Goal: Find specific page/section: Find specific page/section

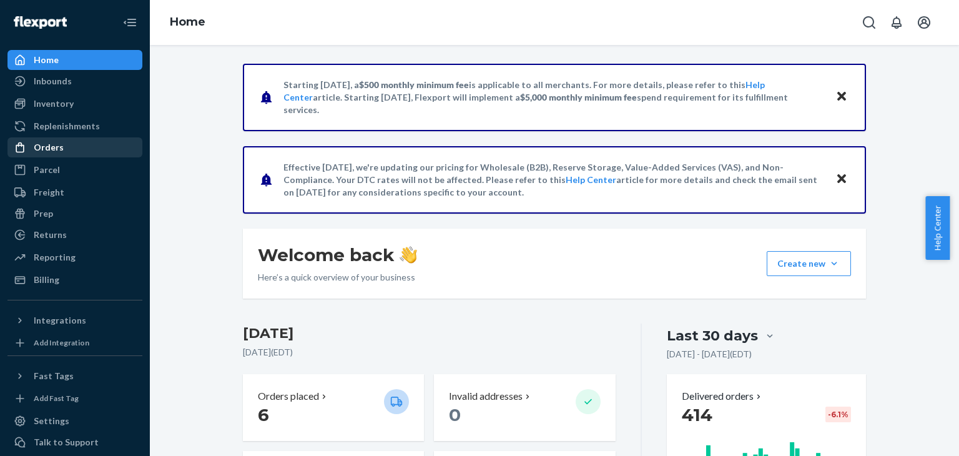
click at [43, 151] on div "Orders" at bounding box center [49, 147] width 30 height 12
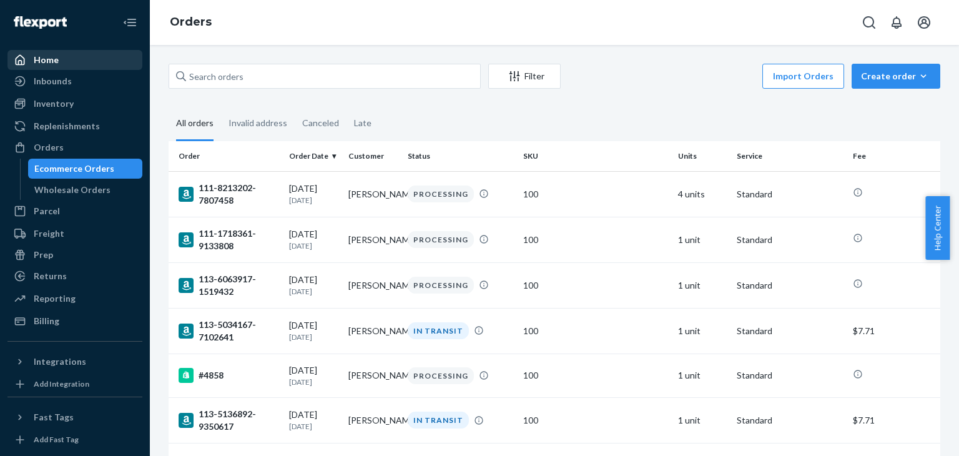
click at [40, 63] on div "Home" at bounding box center [46, 60] width 25 height 12
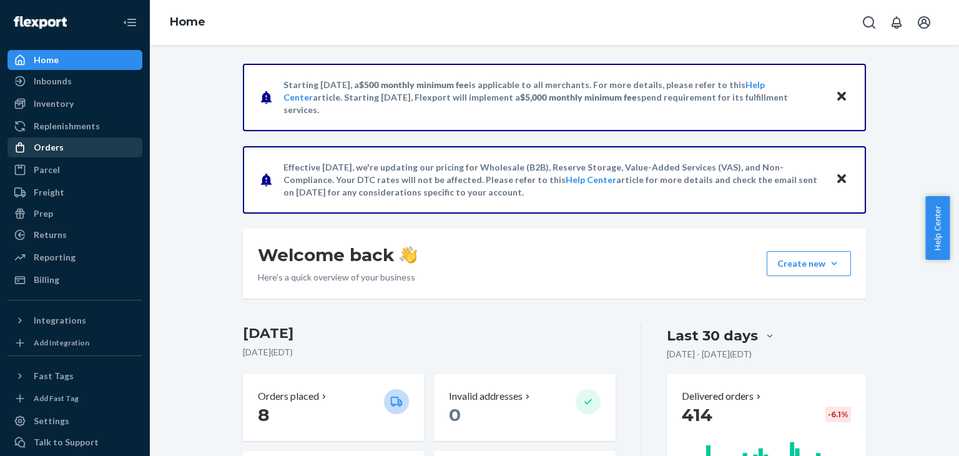
click at [45, 148] on div "Orders" at bounding box center [49, 147] width 30 height 12
